Goal: Share content: Share content

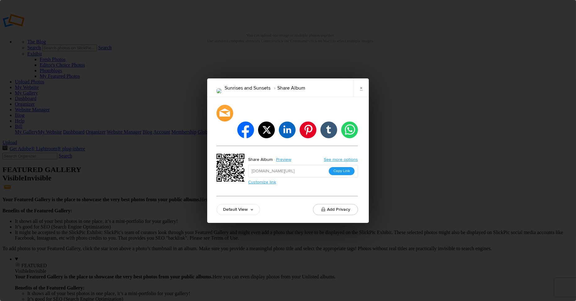
click at [342, 167] on button "Copy Link" at bounding box center [342, 171] width 26 height 8
click at [364, 97] on link "×" at bounding box center [362, 88] width 16 height 19
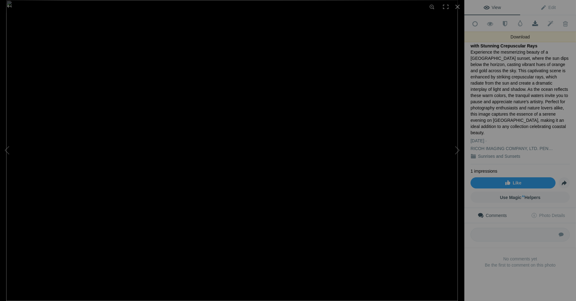
click at [533, 22] on span at bounding box center [535, 24] width 15 height 6
